Goal: Task Accomplishment & Management: Complete application form

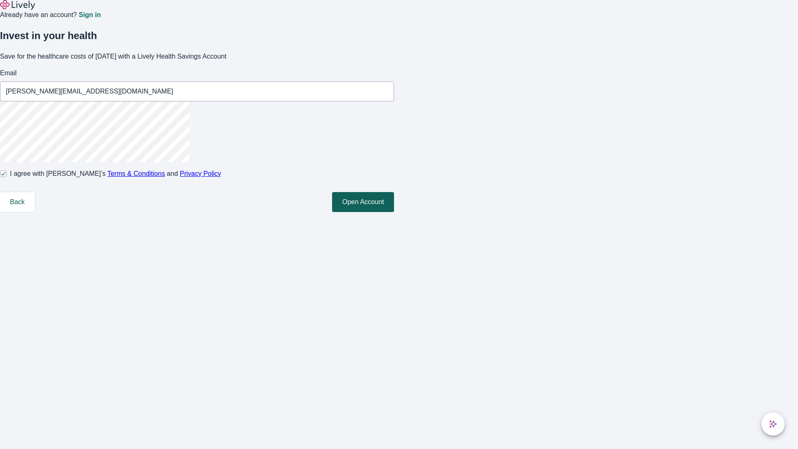
click at [394, 212] on button "Open Account" at bounding box center [363, 202] width 62 height 20
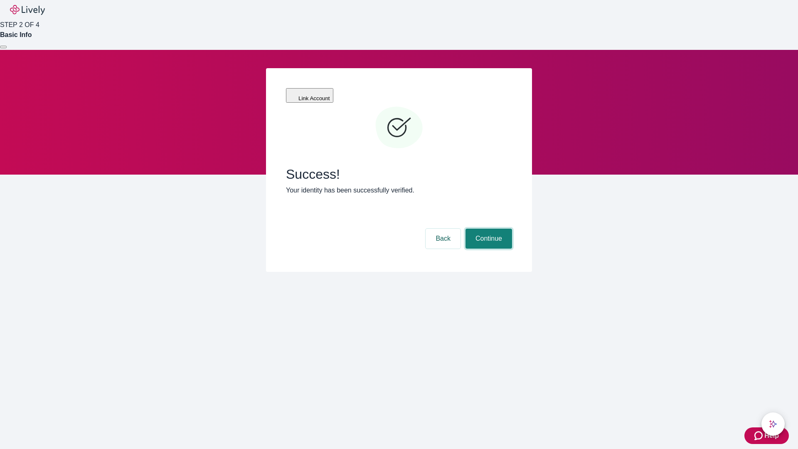
click at [488, 229] on button "Continue" at bounding box center [489, 239] width 47 height 20
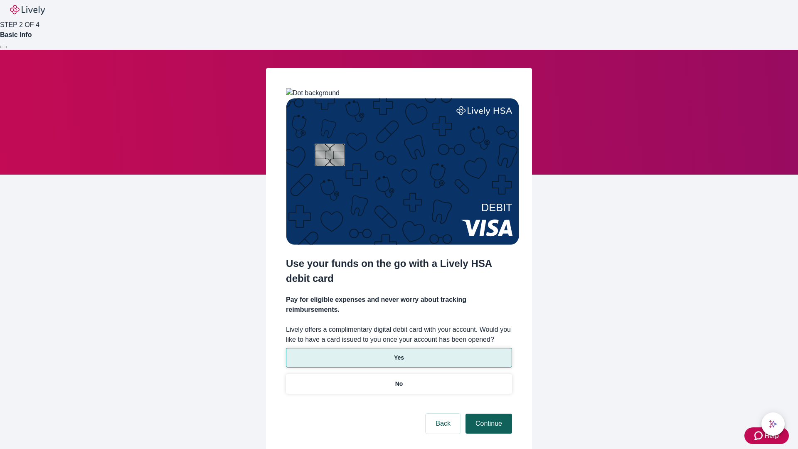
click at [399, 380] on p "No" at bounding box center [399, 384] width 8 height 9
click at [488, 414] on button "Continue" at bounding box center [489, 424] width 47 height 20
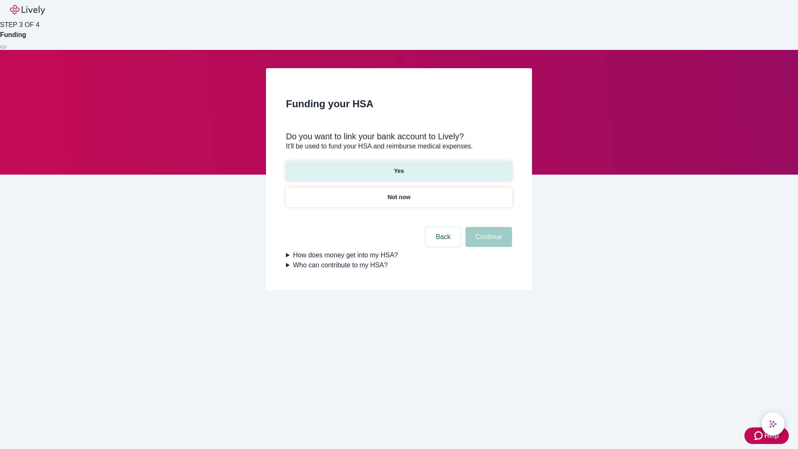
click at [399, 167] on p "Yes" at bounding box center [399, 171] width 10 height 9
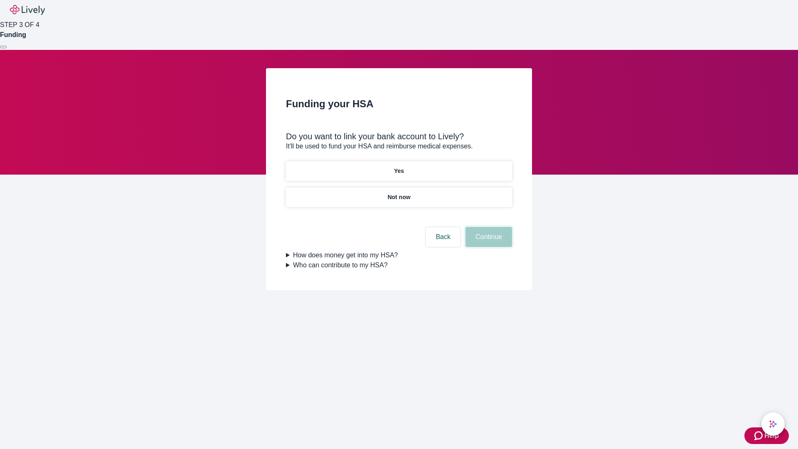
click at [488, 227] on button "Continue" at bounding box center [489, 237] width 47 height 20
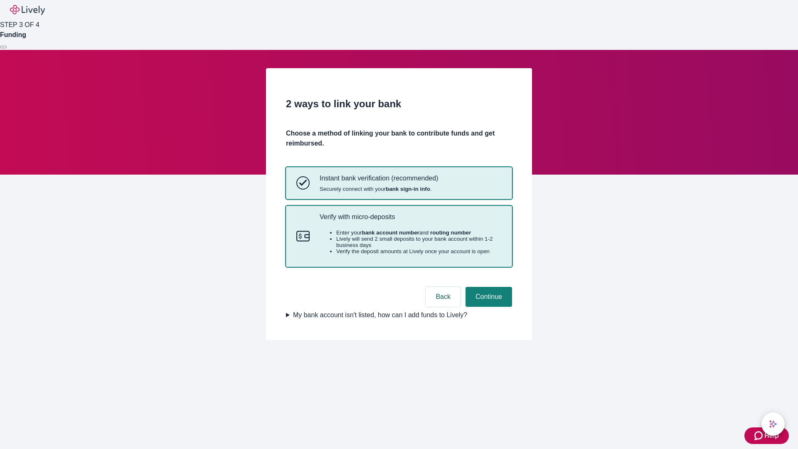
click at [410, 221] on p "Verify with micro-deposits" at bounding box center [411, 217] width 182 height 8
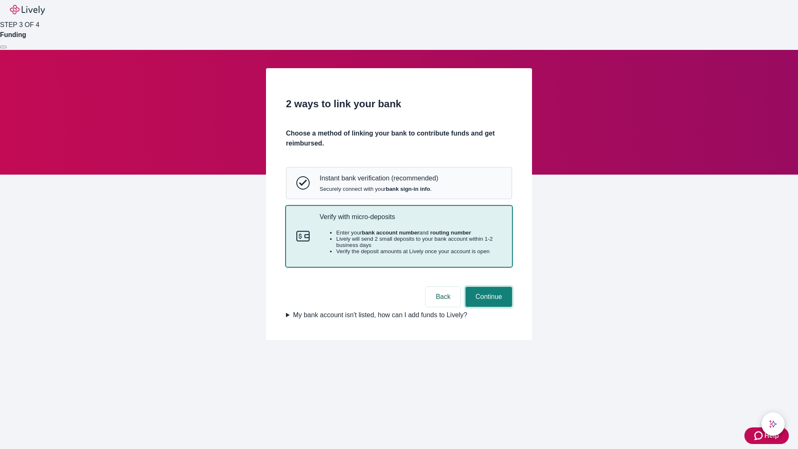
click at [488, 307] on button "Continue" at bounding box center [489, 297] width 47 height 20
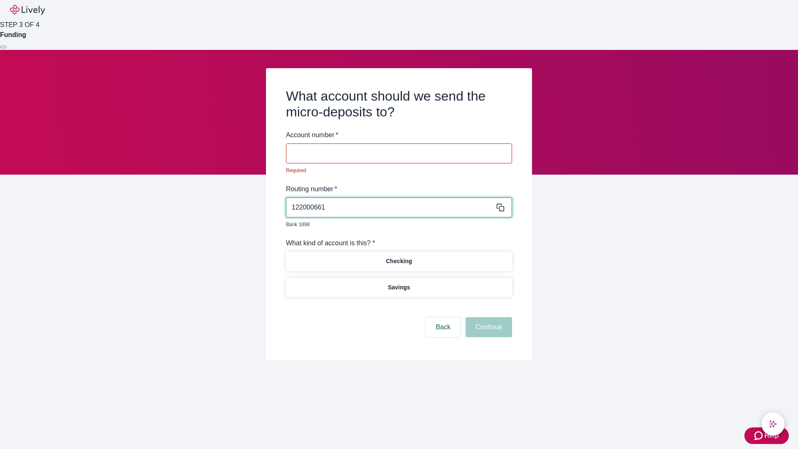
type input "122000661"
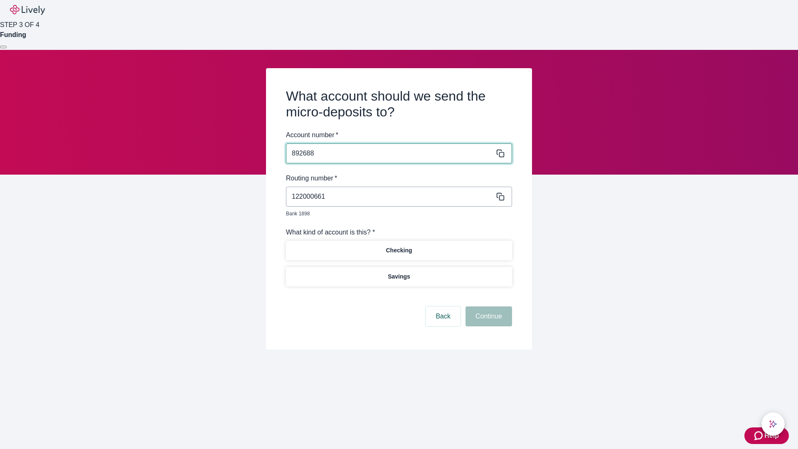
type input "892688"
click at [399, 246] on p "Checking" at bounding box center [399, 250] width 26 height 9
click at [488, 307] on button "Continue" at bounding box center [489, 316] width 47 height 20
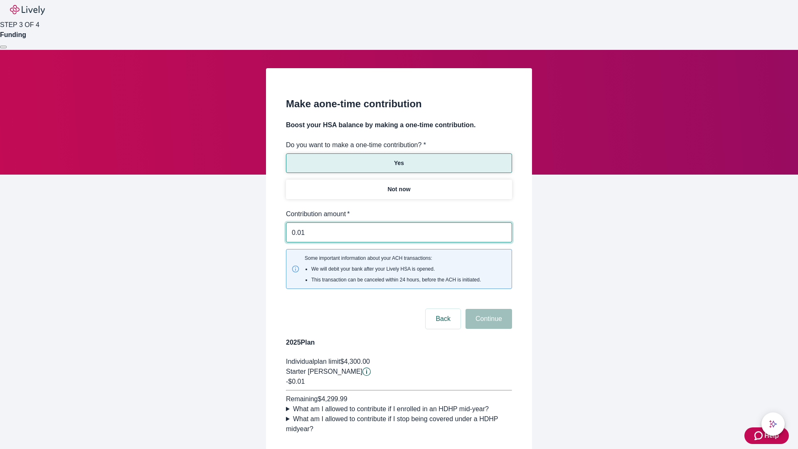
type input "0.01"
click at [488, 309] on button "Continue" at bounding box center [489, 319] width 47 height 20
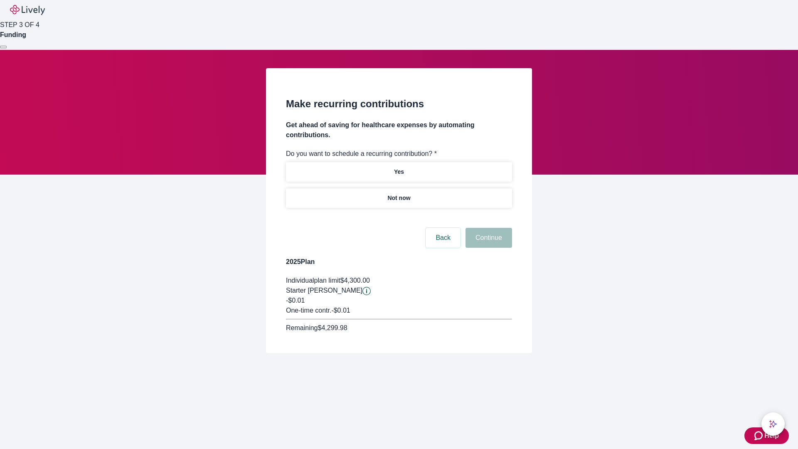
click at [399, 194] on p "Not now" at bounding box center [398, 198] width 23 height 9
click at [488, 228] on button "Continue" at bounding box center [489, 238] width 47 height 20
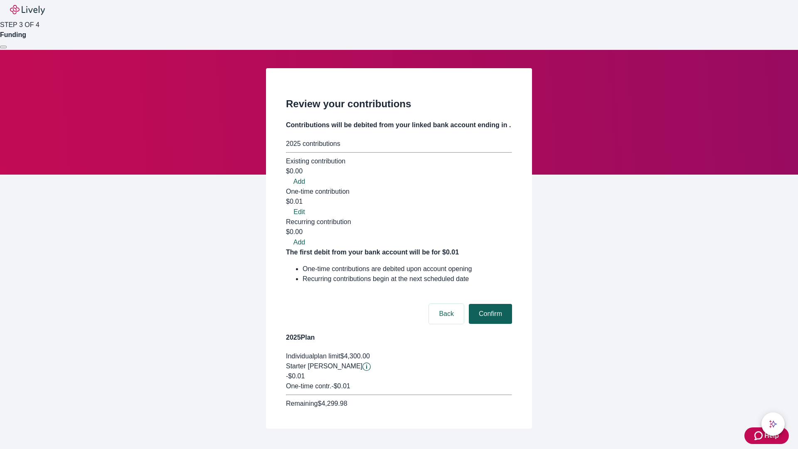
click at [489, 304] on button "Confirm" at bounding box center [490, 314] width 43 height 20
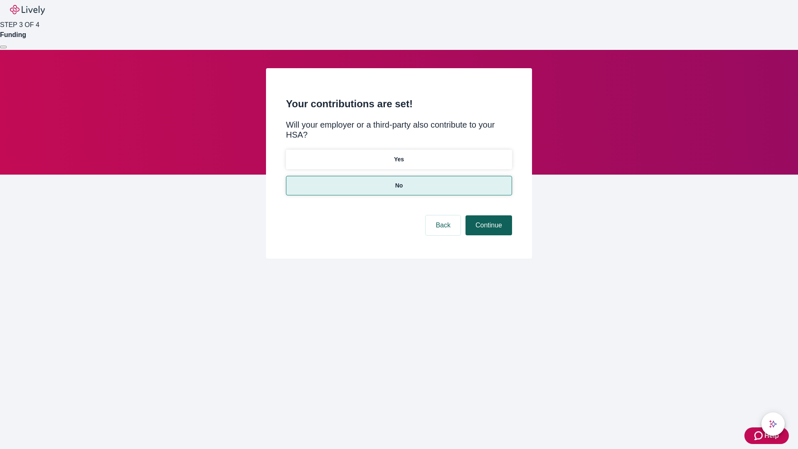
click at [488, 215] on button "Continue" at bounding box center [489, 225] width 47 height 20
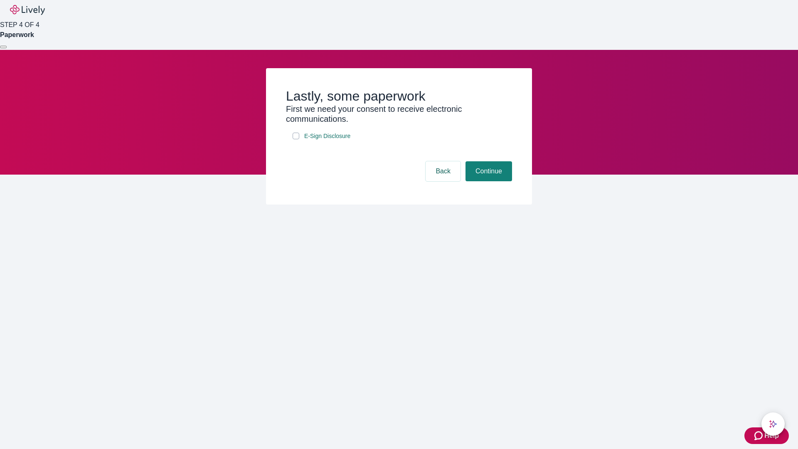
click at [296, 139] on input "E-Sign Disclosure" at bounding box center [296, 136] width 7 height 7
checkbox input "true"
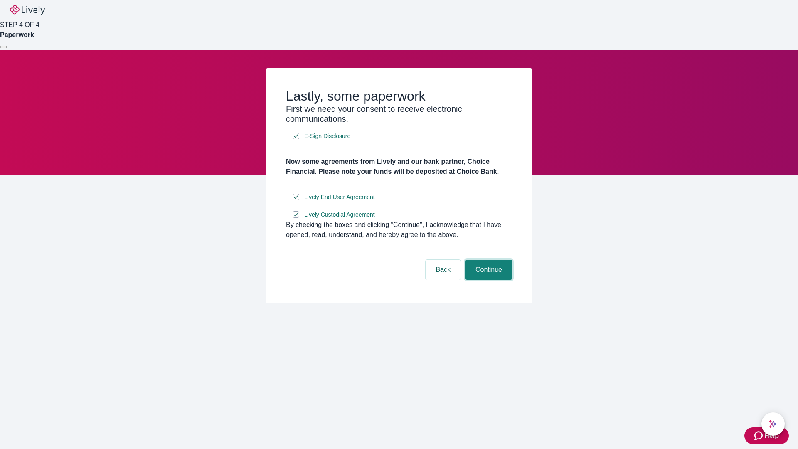
click at [488, 280] on button "Continue" at bounding box center [489, 270] width 47 height 20
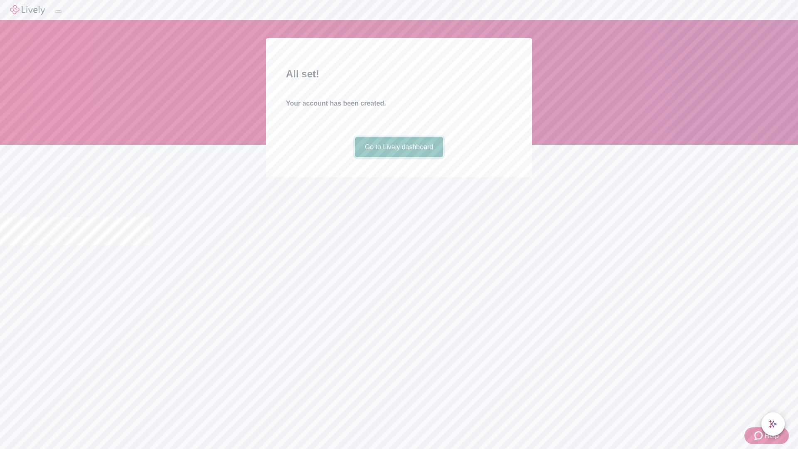
click at [399, 157] on link "Go to Lively dashboard" at bounding box center [399, 147] width 89 height 20
